Goal: Information Seeking & Learning: Learn about a topic

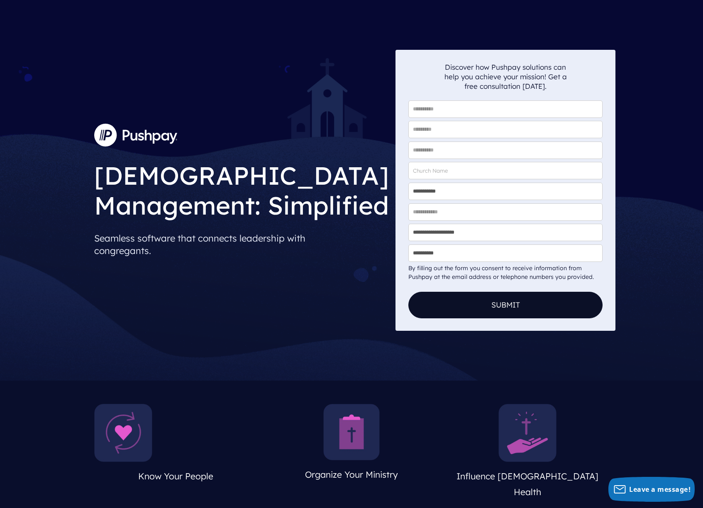
click at [124, 132] on img at bounding box center [135, 135] width 83 height 22
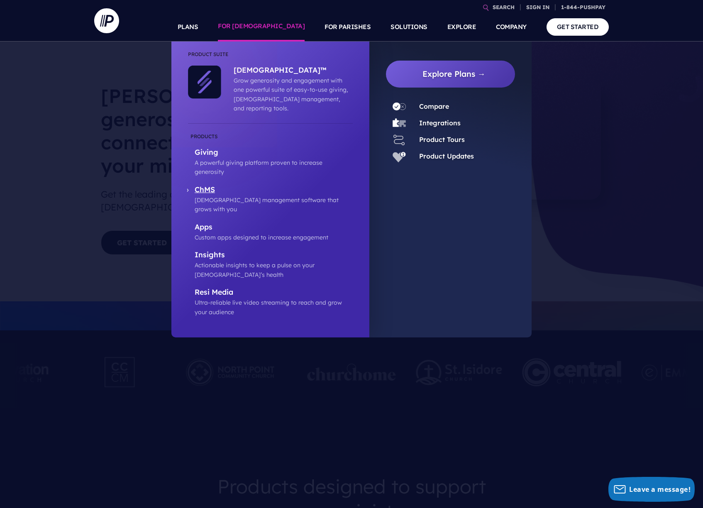
click at [204, 185] on p "ChMS" at bounding box center [274, 190] width 158 height 10
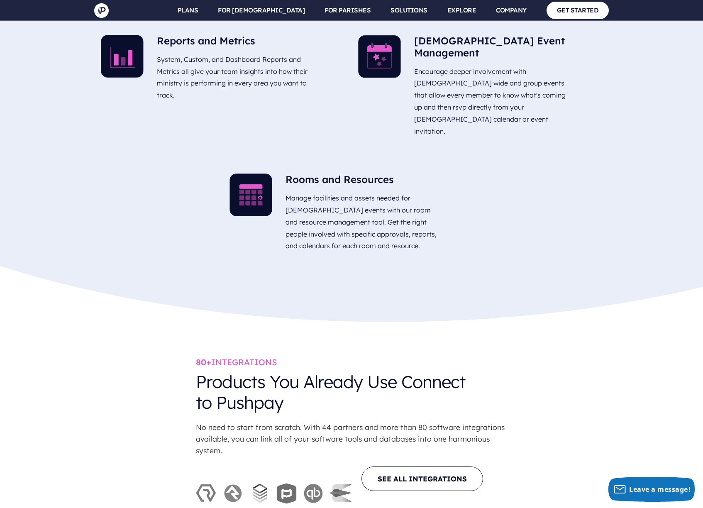
scroll to position [2432, 0]
click at [392, 466] on link "SEE ALL INTEGRATIONS" at bounding box center [422, 478] width 122 height 24
